Goal: Task Accomplishment & Management: Complete application form

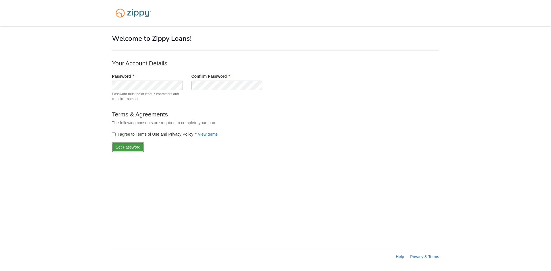
click at [121, 146] on button "Set Password" at bounding box center [128, 147] width 32 height 10
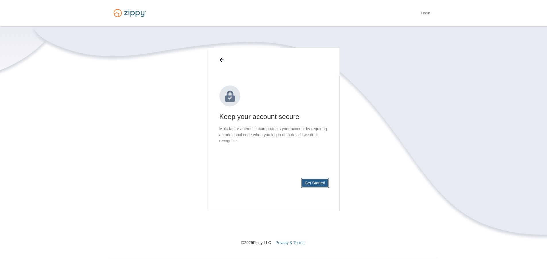
click at [316, 181] on button "Get Started" at bounding box center [315, 183] width 28 height 10
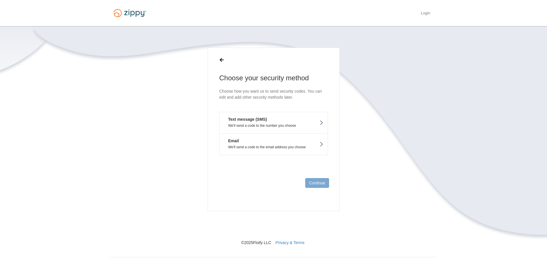
click at [283, 123] on button "Text message (SMS) We'll send a code to the number you choose" at bounding box center [273, 123] width 108 height 22
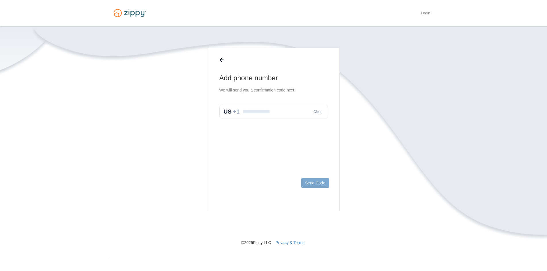
click at [279, 114] on input "text" at bounding box center [273, 112] width 108 height 14
type input "**********"
click at [316, 185] on button "Send Code" at bounding box center [315, 183] width 28 height 10
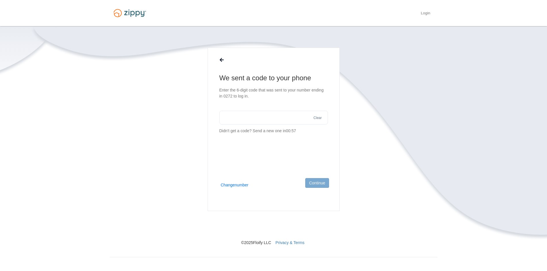
click at [277, 123] on input "text" at bounding box center [273, 118] width 108 height 14
type input "******"
click at [314, 181] on button "Continue" at bounding box center [317, 183] width 24 height 10
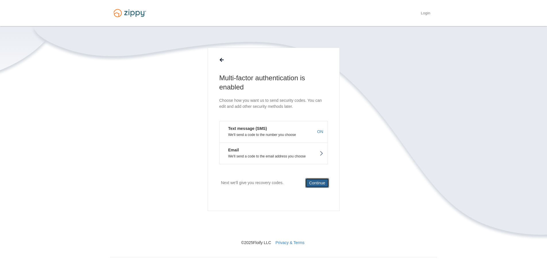
click at [320, 180] on button "Continue" at bounding box center [317, 183] width 24 height 10
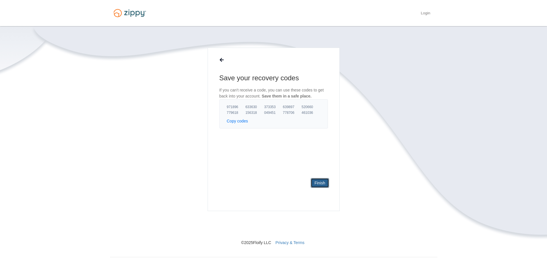
click at [323, 182] on link "Finish" at bounding box center [319, 183] width 18 height 10
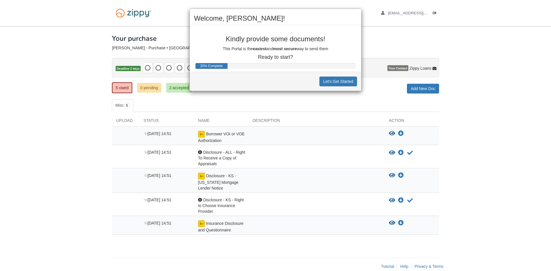
click at [420, 41] on div "Welcome, Brian! Kindly provide some documents! This Portal is the easiest and m…" at bounding box center [275, 135] width 551 height 271
click at [383, 14] on div "Welcome, Brian! Kindly provide some documents! This Portal is the easiest and m…" at bounding box center [275, 135] width 551 height 271
